Goal: Information Seeking & Learning: Check status

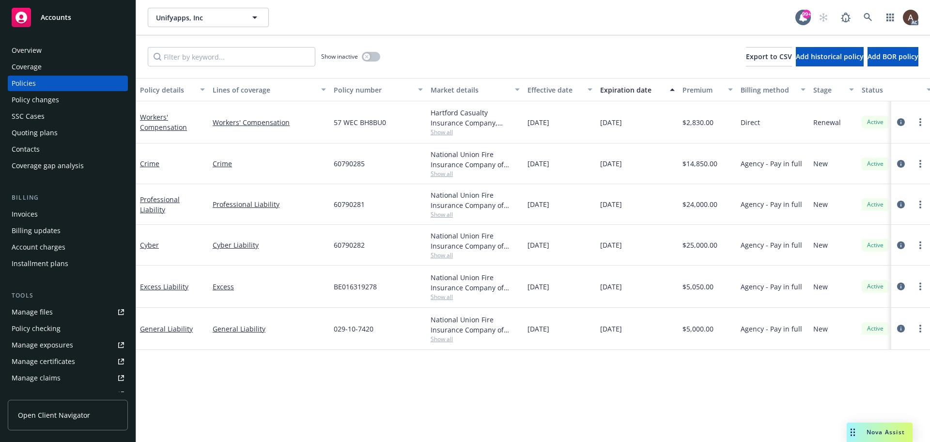
click at [244, 385] on div "Policy details Lines of coverage Policy number Market details Effective date Ex…" at bounding box center [532, 260] width 793 height 364
click at [464, 382] on div "Policy details Lines of coverage Policy number Market details Effective date Ex…" at bounding box center [532, 260] width 793 height 364
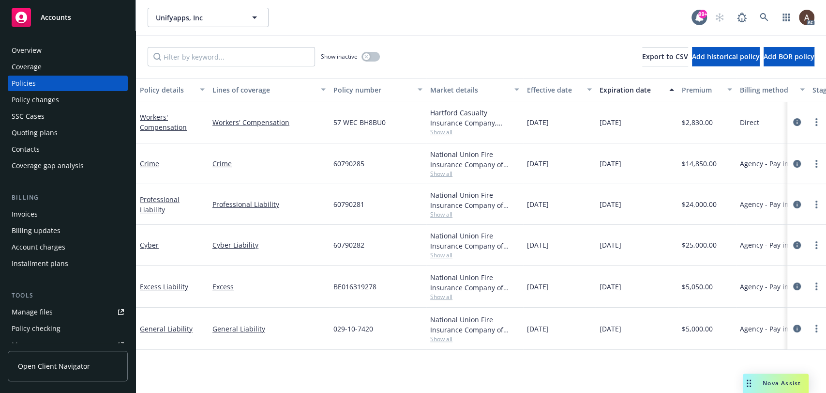
click at [446, 366] on div "Policy details Lines of coverage Policy number Market details Effective date Ex…" at bounding box center [481, 260] width 690 height 364
drag, startPoint x: 480, startPoint y: 330, endPoint x: 668, endPoint y: 332, distance: 187.4
click at [668, 332] on div "General Liability General Liability 029-10-7420 National Union Fire Insurance C…" at bounding box center [603, 328] width 934 height 42
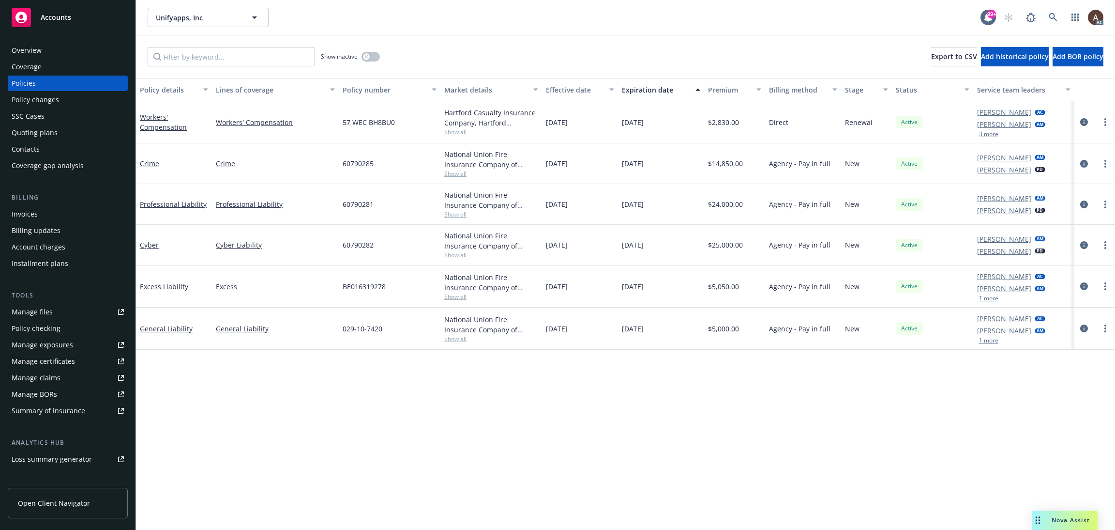
click at [722, 398] on div "Policy details Lines of coverage Policy number Market details Effective date Ex…" at bounding box center [625, 260] width 979 height 364
click at [327, 430] on div "Policy details Lines of coverage Policy number Market details Effective date Ex…" at bounding box center [625, 304] width 979 height 452
